Goal: Information Seeking & Learning: Understand process/instructions

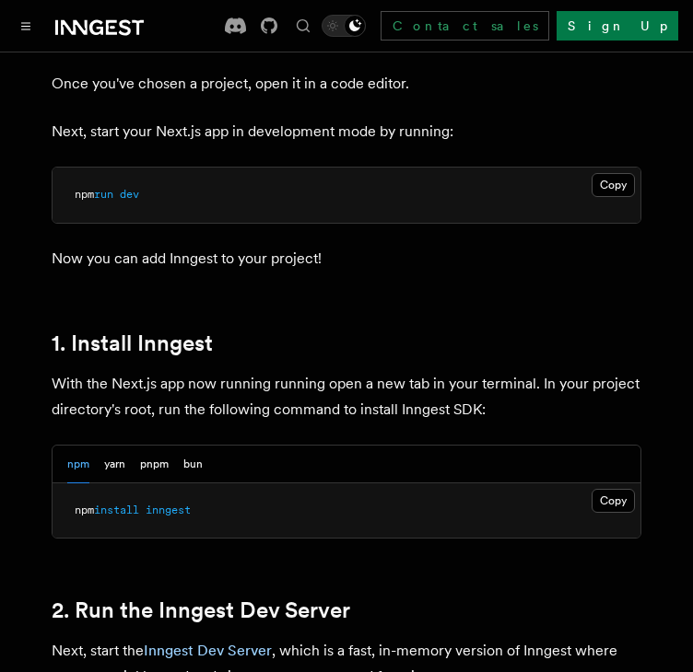
scroll to position [1197, 0]
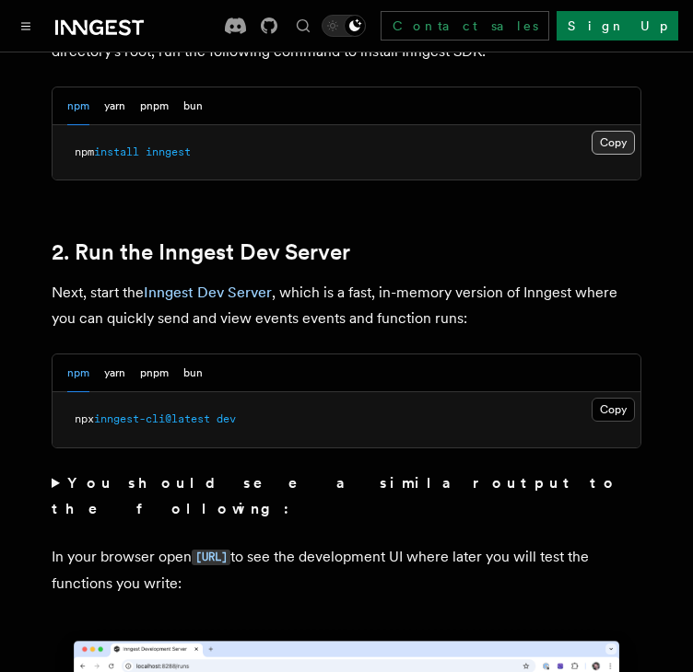
click at [630, 131] on button "Copy Copied" at bounding box center [612, 143] width 43 height 24
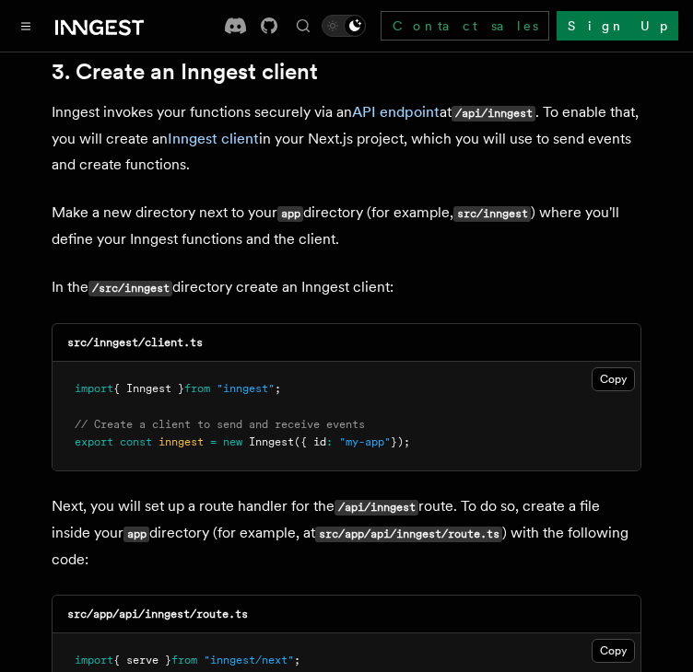
scroll to position [2211, 0]
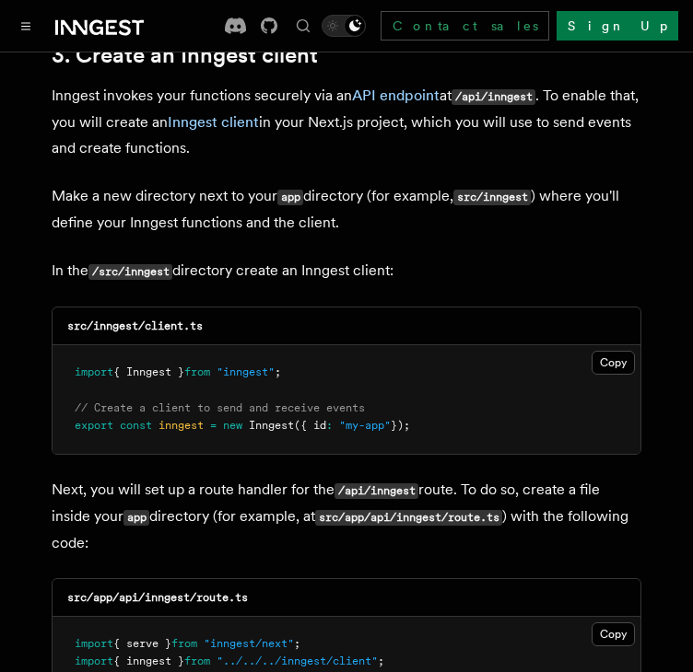
click at [114, 320] on code "src/inngest/client.ts" at bounding box center [134, 326] width 135 height 13
copy code "inngest"
drag, startPoint x: 238, startPoint y: 265, endPoint x: 149, endPoint y: 266, distance: 88.4
click at [149, 308] on div "src/inngest/client.ts" at bounding box center [347, 327] width 588 height 38
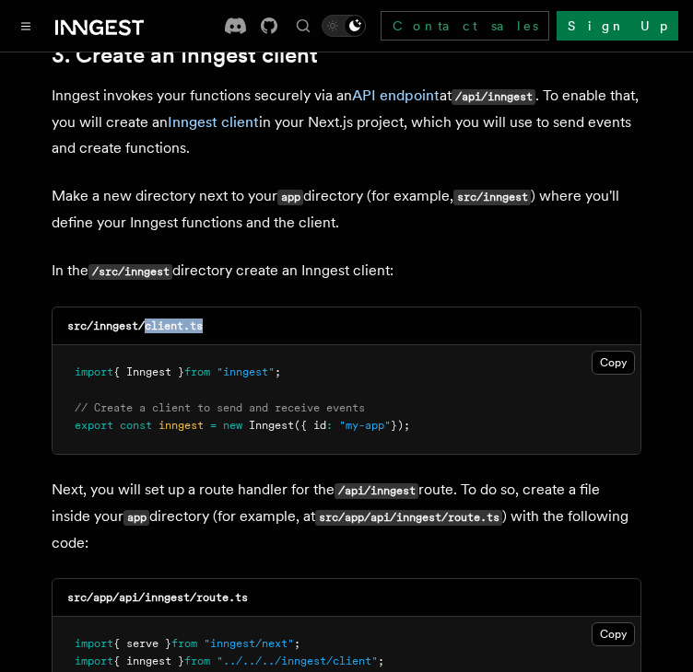
click at [158, 320] on code "src/inngest/client.ts" at bounding box center [134, 326] width 135 height 13
click at [159, 320] on code "src/inngest/client.ts" at bounding box center [134, 326] width 135 height 13
click at [604, 351] on button "Copy Copied" at bounding box center [612, 363] width 43 height 24
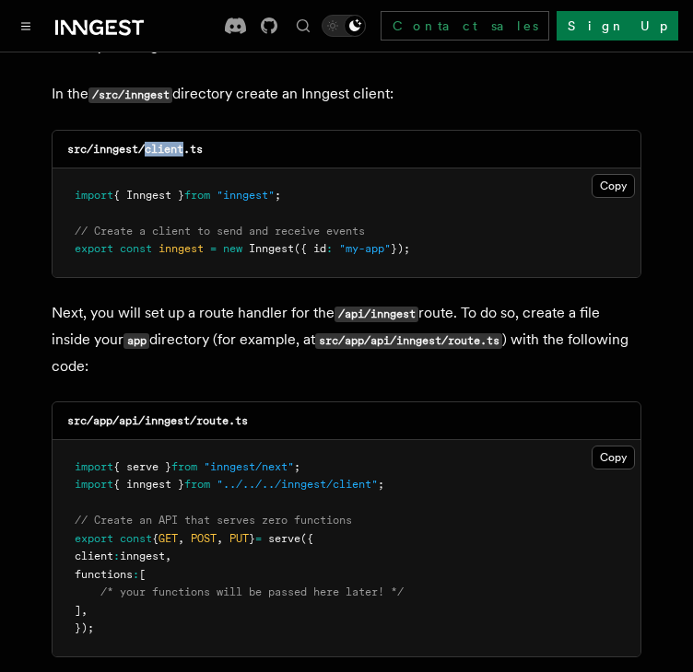
scroll to position [2395, 0]
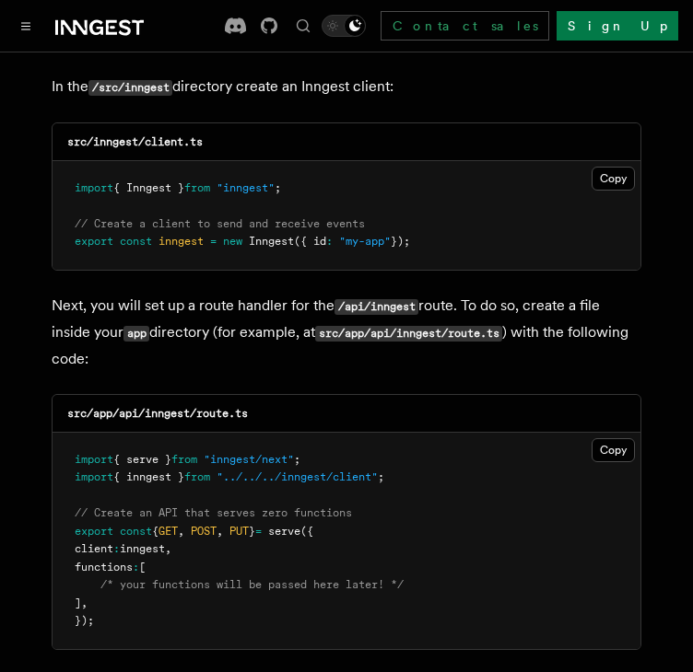
click at [154, 407] on code "src/app/api/inngest/route.ts" at bounding box center [157, 413] width 181 height 13
copy code "inngest"
click at [225, 407] on code "src/app/api/inngest/route.ts" at bounding box center [157, 413] width 181 height 13
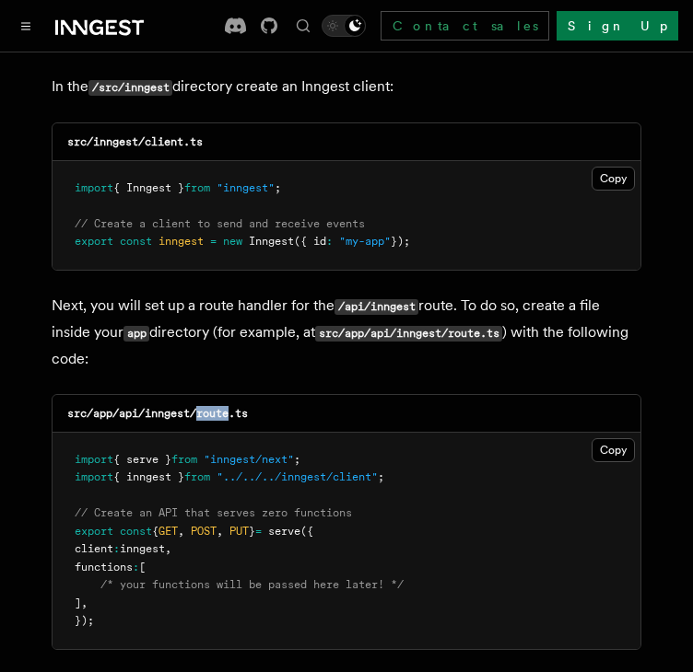
copy code "route"
click at [617, 438] on button "Copy Copied" at bounding box center [612, 450] width 43 height 24
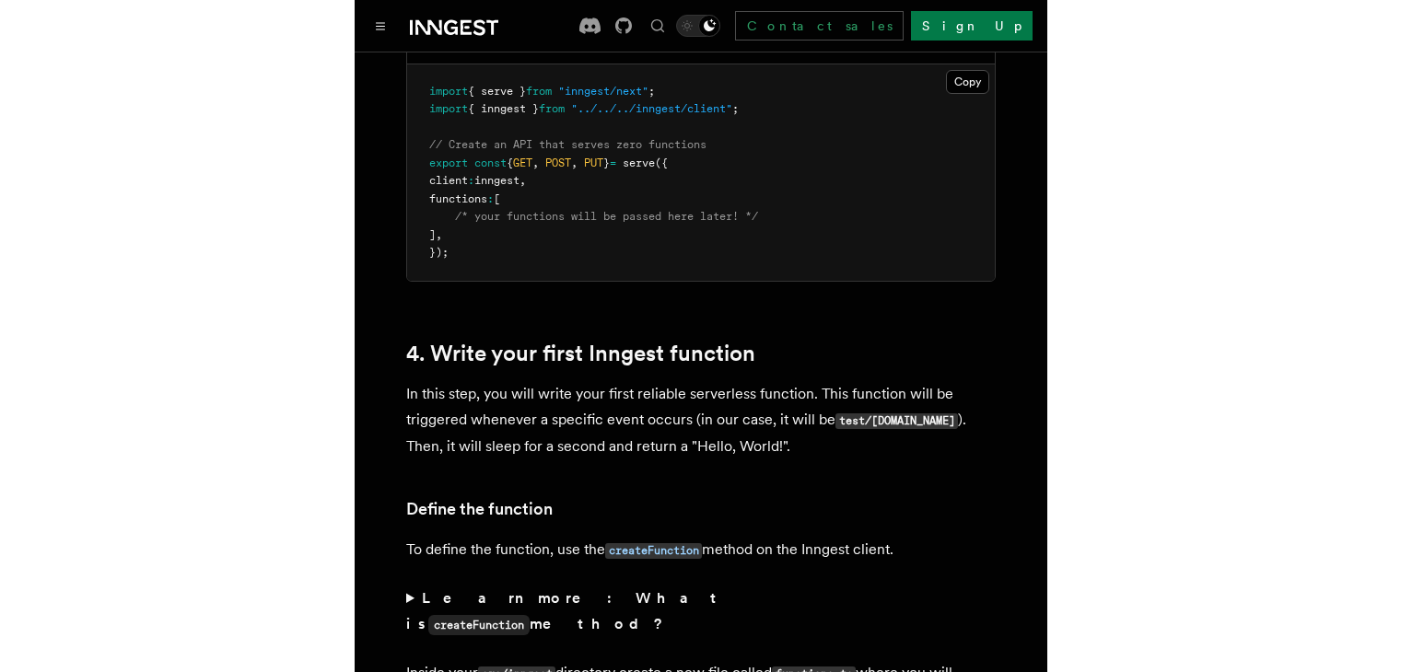
scroll to position [3132, 0]
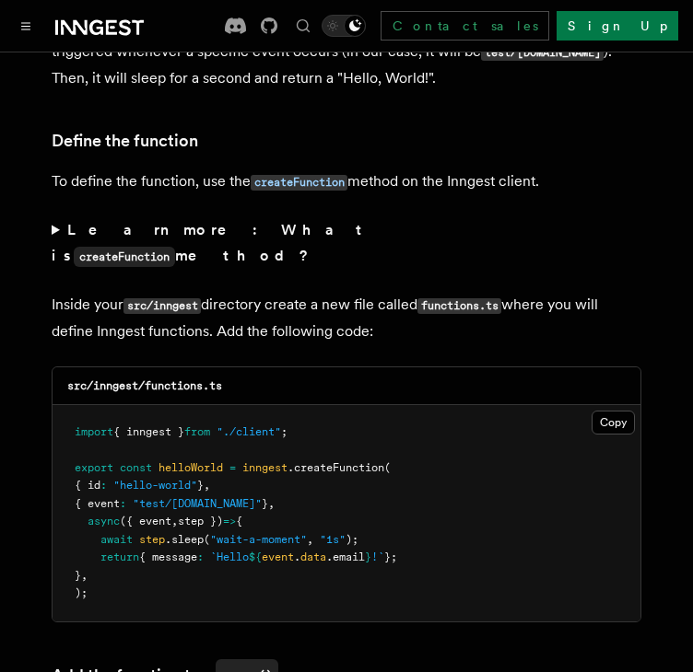
click at [162, 379] on code "src/inngest/functions.ts" at bounding box center [144, 385] width 155 height 13
copy code "functions"
